Goal: Information Seeking & Learning: Learn about a topic

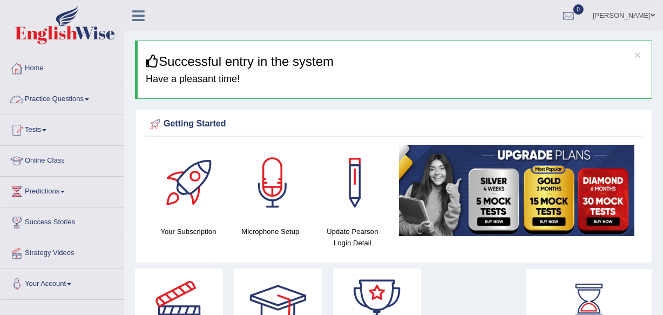
click at [73, 94] on link "Practice Questions" at bounding box center [62, 97] width 123 height 27
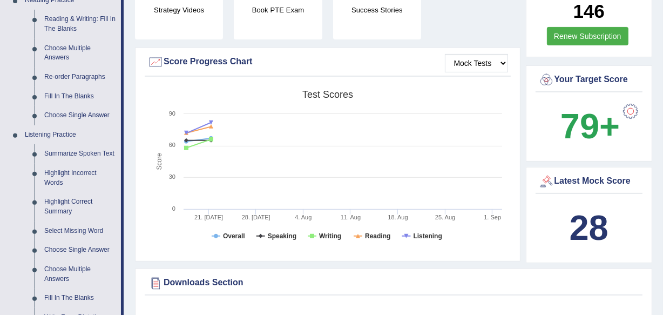
scroll to position [392, 0]
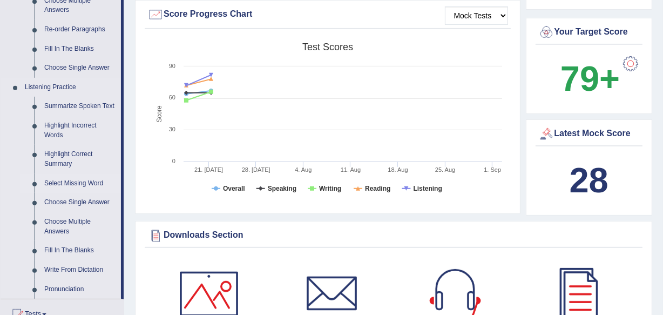
click at [86, 179] on link "Select Missing Word" at bounding box center [79, 183] width 81 height 19
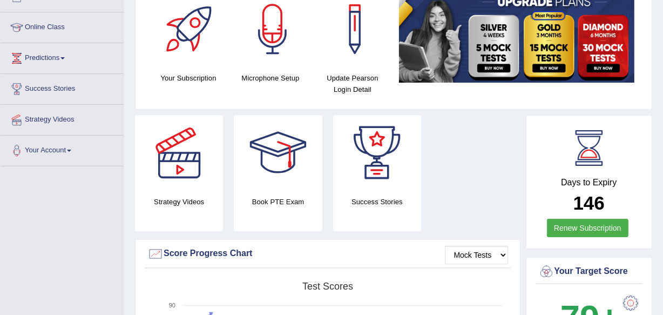
scroll to position [277, 0]
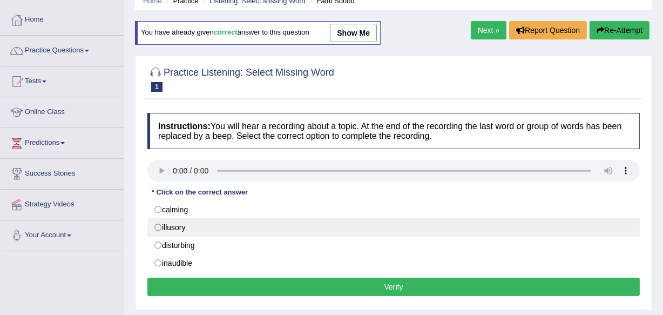
scroll to position [98, 0]
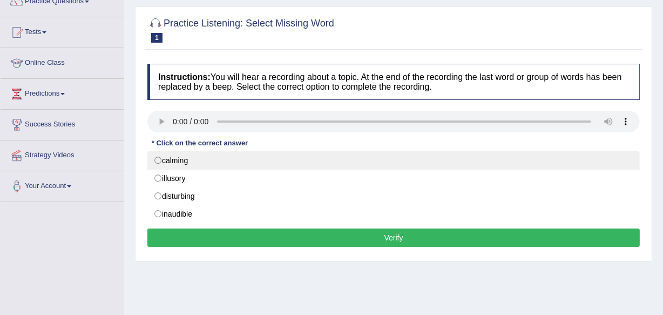
click at [182, 165] on label "calming" at bounding box center [393, 160] width 492 height 18
radio input "true"
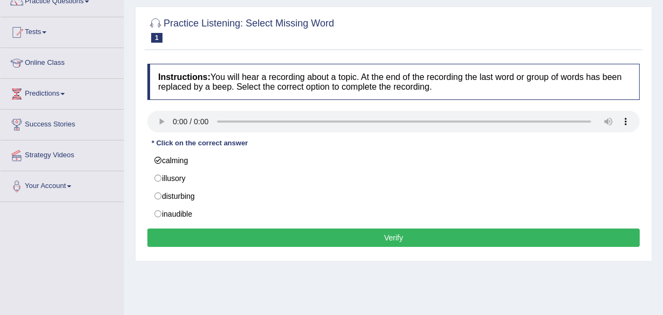
click at [250, 233] on button "Verify" at bounding box center [393, 237] width 492 height 18
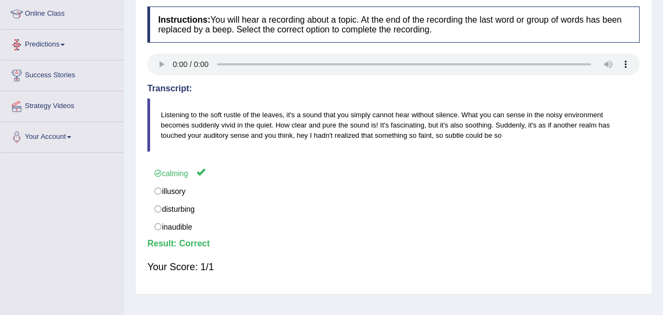
scroll to position [0, 0]
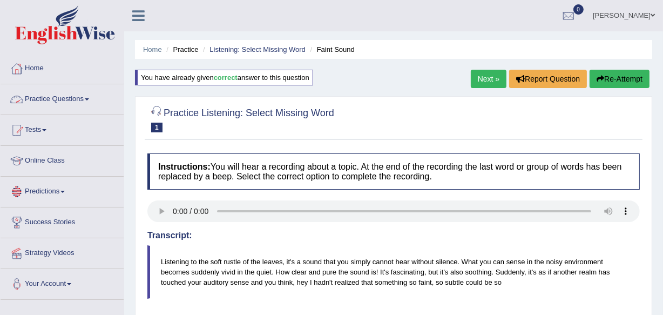
drag, startPoint x: 87, startPoint y: 100, endPoint x: 104, endPoint y: 104, distance: 17.6
click at [86, 100] on link "Practice Questions" at bounding box center [62, 97] width 123 height 27
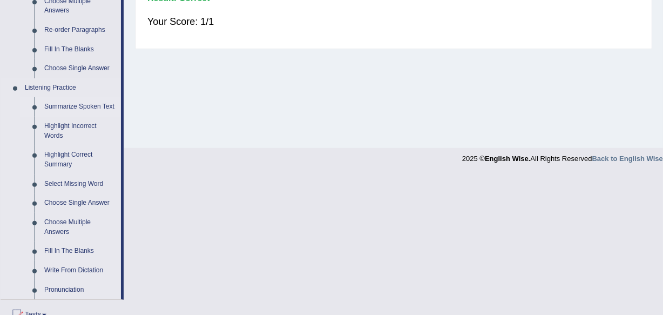
scroll to position [392, 0]
click at [62, 245] on link "Fill In The Blanks" at bounding box center [79, 250] width 81 height 19
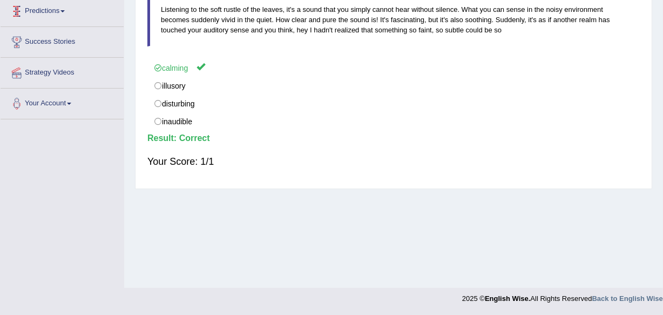
scroll to position [126, 0]
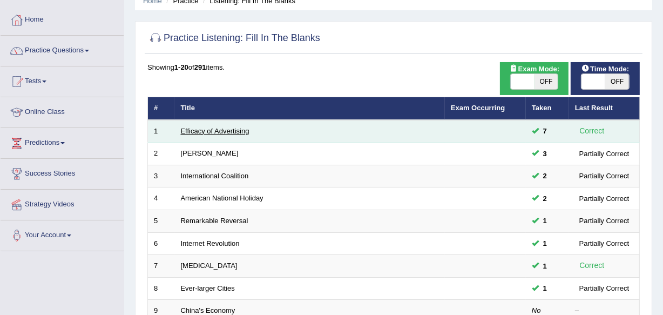
click at [210, 130] on link "Efficacy of Advertising" at bounding box center [215, 131] width 69 height 8
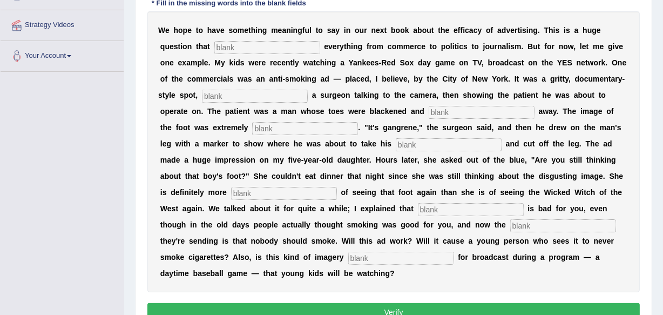
scroll to position [245, 0]
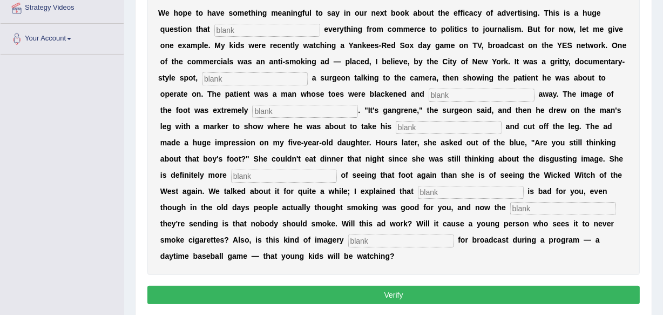
click at [275, 26] on input "text" at bounding box center [267, 30] width 106 height 13
click at [228, 30] on input "text" at bounding box center [267, 30] width 106 height 13
type input "impacts"
click at [216, 77] on input "text" at bounding box center [255, 78] width 106 height 13
type input "featuring"
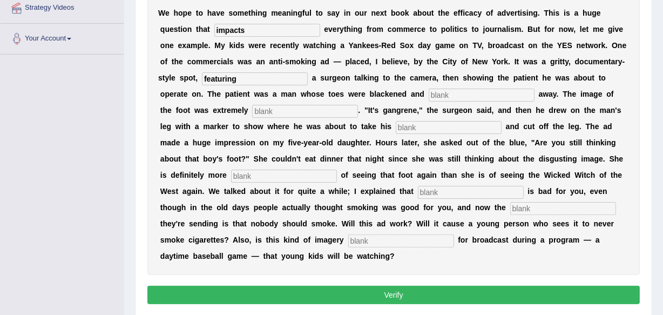
click at [444, 93] on input "text" at bounding box center [481, 94] width 106 height 13
type input "rotting"
click at [340, 106] on input "text" at bounding box center [305, 111] width 106 height 13
type input "disgusting"
click at [403, 125] on input "text" at bounding box center [448, 127] width 106 height 13
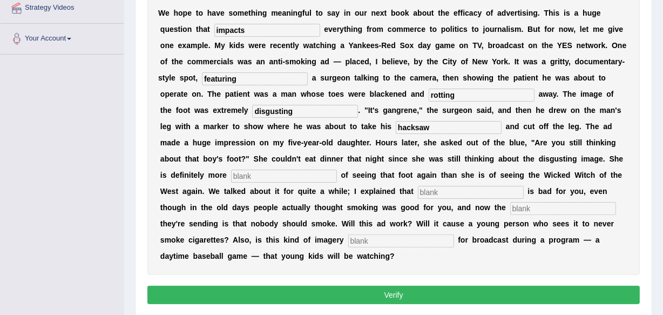
type input "hacksaw"
click at [281, 173] on input "text" at bounding box center [284, 175] width 106 height 13
click at [265, 174] on input "text" at bounding box center [284, 175] width 106 height 13
type input "scared"
click at [465, 190] on input "text" at bounding box center [471, 192] width 106 height 13
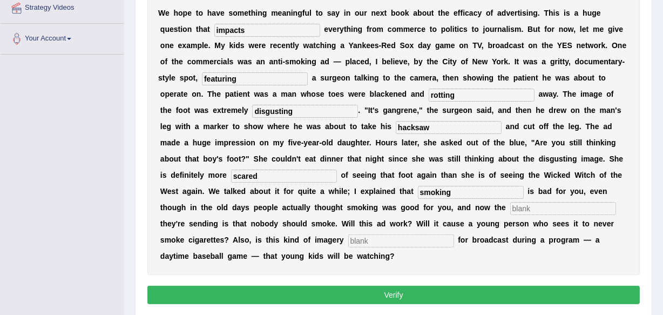
type input "smoking"
click at [525, 209] on input "text" at bounding box center [563, 208] width 106 height 13
type input "message"
click at [383, 245] on input "text" at bounding box center [401, 240] width 106 height 13
type input "appropriate"
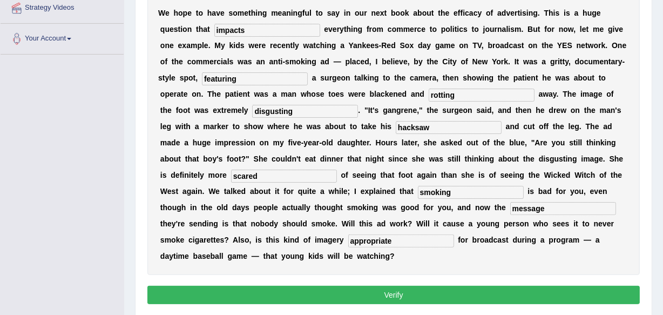
click at [394, 294] on button "Verify" at bounding box center [393, 294] width 492 height 18
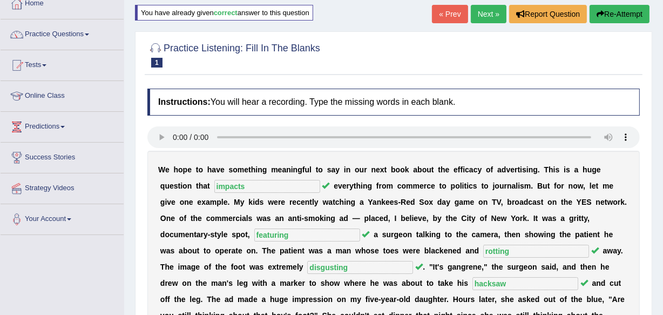
scroll to position [49, 0]
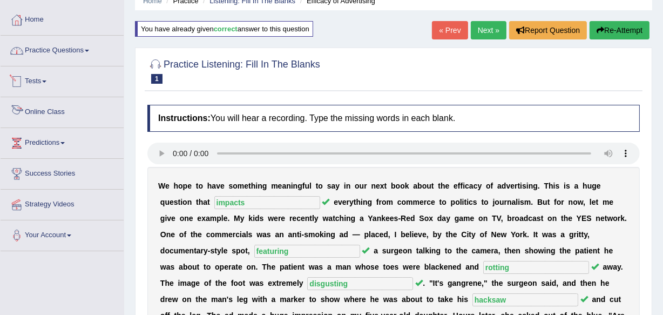
click at [46, 59] on link "Practice Questions" at bounding box center [62, 49] width 123 height 27
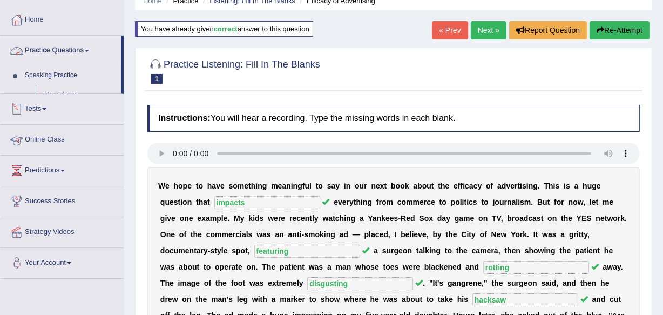
click at [56, 56] on link "Practice Questions" at bounding box center [61, 49] width 120 height 27
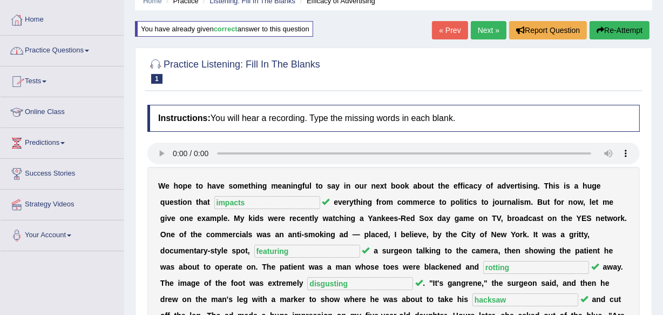
click at [61, 54] on link "Practice Questions" at bounding box center [62, 49] width 123 height 27
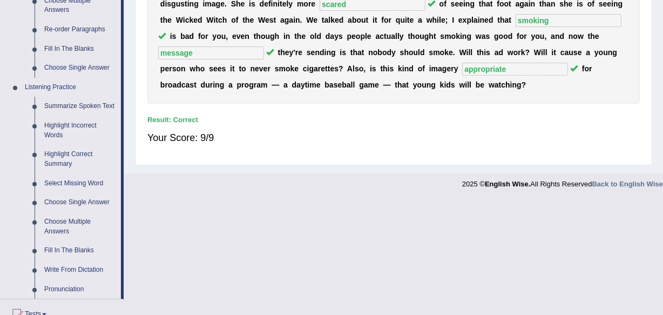
scroll to position [441, 0]
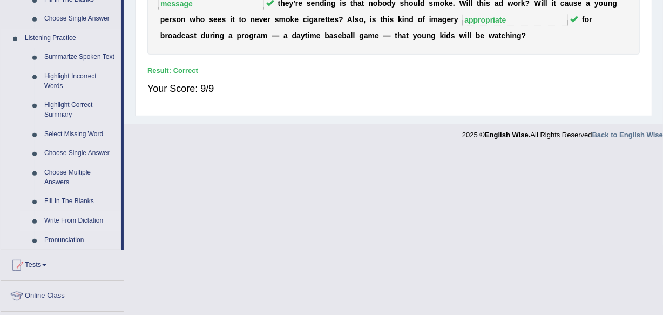
click at [70, 223] on link "Write From Dictation" at bounding box center [79, 220] width 81 height 19
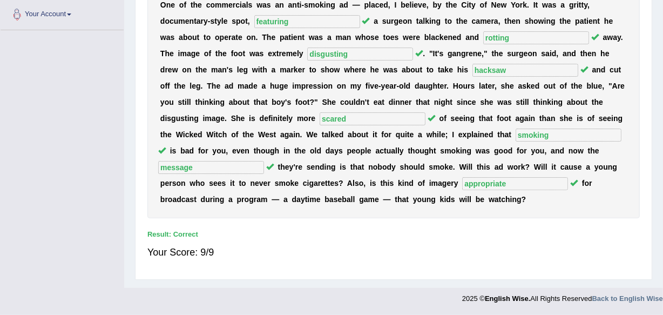
scroll to position [158, 0]
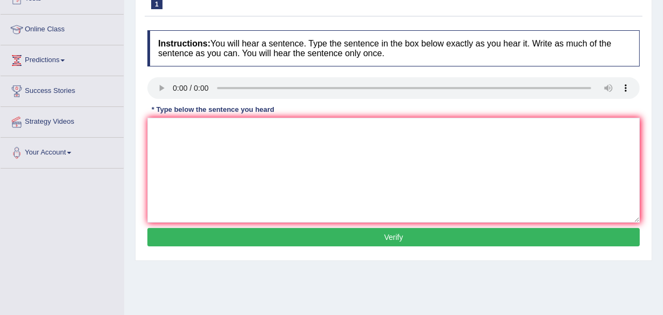
scroll to position [147, 0]
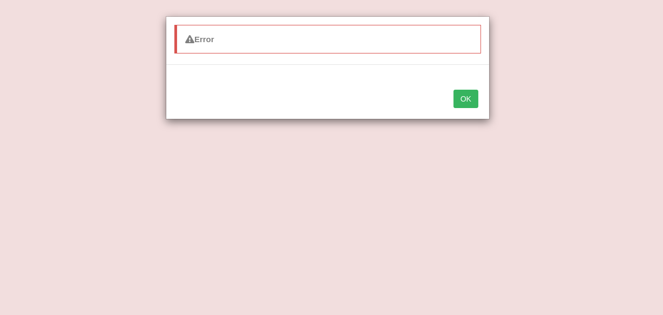
click at [441, 152] on div "Error OK" at bounding box center [331, 157] width 663 height 315
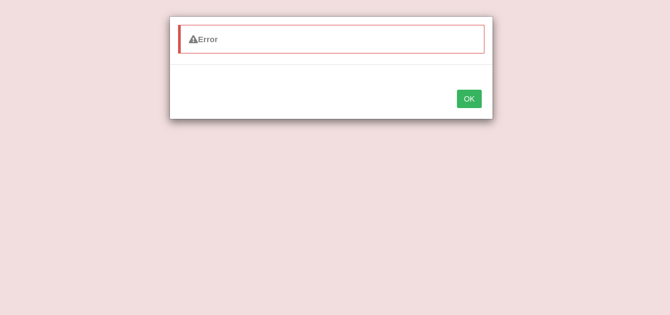
click at [469, 94] on button "OK" at bounding box center [469, 99] width 25 height 18
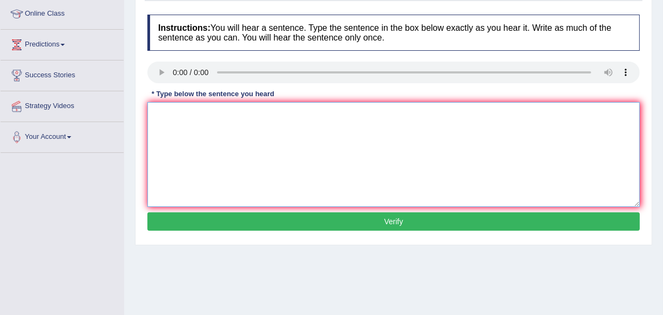
click at [173, 115] on textarea at bounding box center [393, 154] width 492 height 105
type textarea "Y"
type textarea "The gap between the rich and the poor does not decrease."
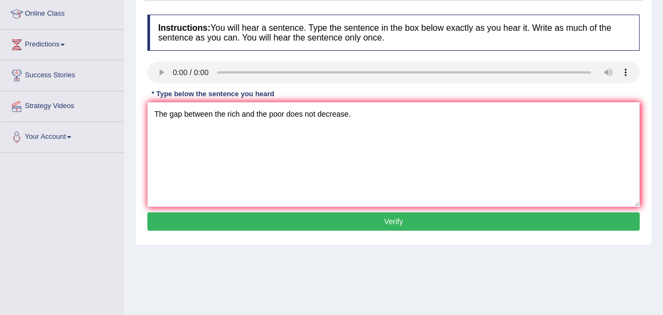
click at [253, 219] on button "Verify" at bounding box center [393, 221] width 492 height 18
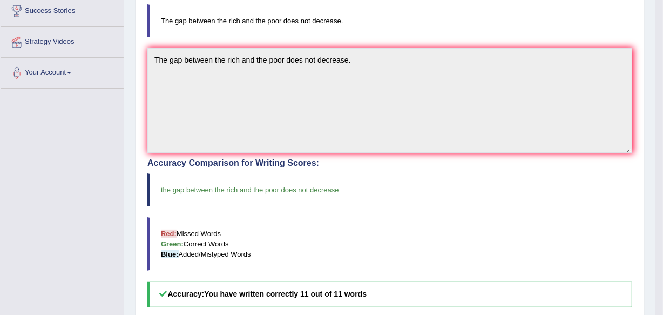
scroll to position [196, 0]
